Goal: Share content: Share content

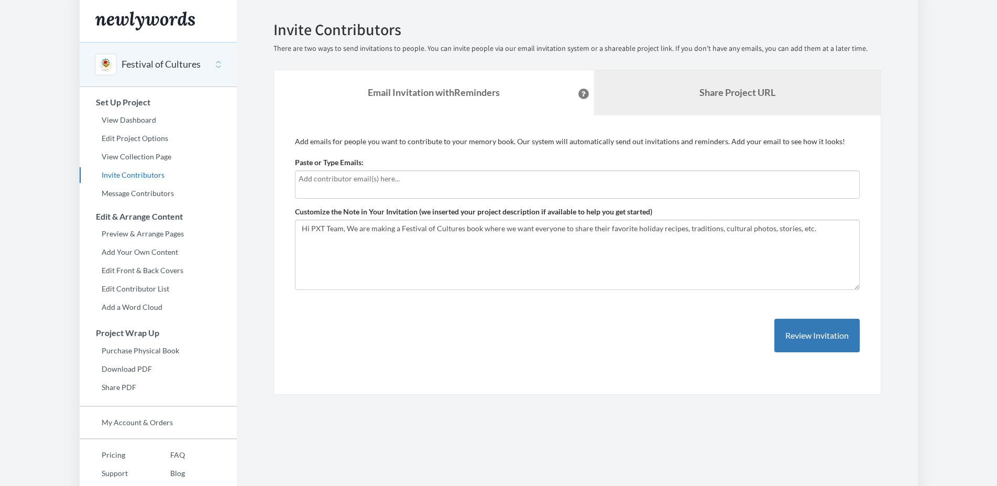
click at [752, 88] on b "Share Project URL" at bounding box center [738, 92] width 76 height 12
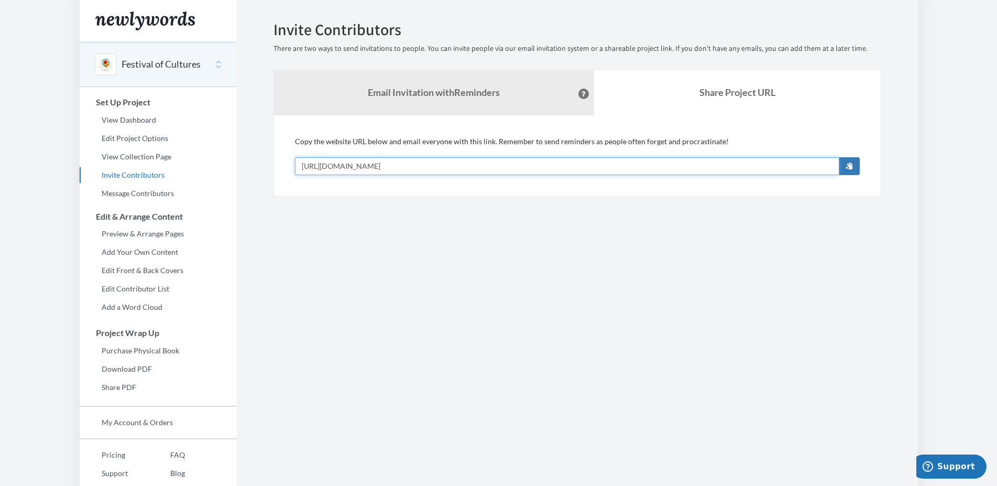
drag, startPoint x: 486, startPoint y: 166, endPoint x: 265, endPoint y: 167, distance: 221.7
click at [295, 167] on input "[URL][DOMAIN_NAME]" at bounding box center [567, 166] width 545 height 18
drag, startPoint x: 469, startPoint y: 160, endPoint x: 248, endPoint y: 159, distance: 221.2
click at [295, 159] on input "[URL][DOMAIN_NAME]" at bounding box center [567, 166] width 545 height 18
drag, startPoint x: 519, startPoint y: 164, endPoint x: 297, endPoint y: 160, distance: 222.3
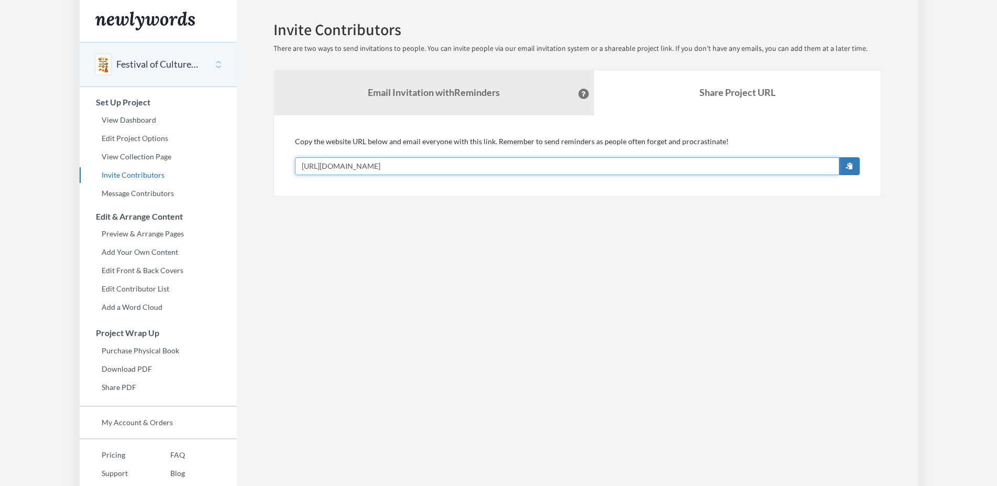
click at [297, 160] on input "https://www.newlywords.com/festival-of-cultures-recipes" at bounding box center [567, 166] width 545 height 18
